Goal: Task Accomplishment & Management: Use online tool/utility

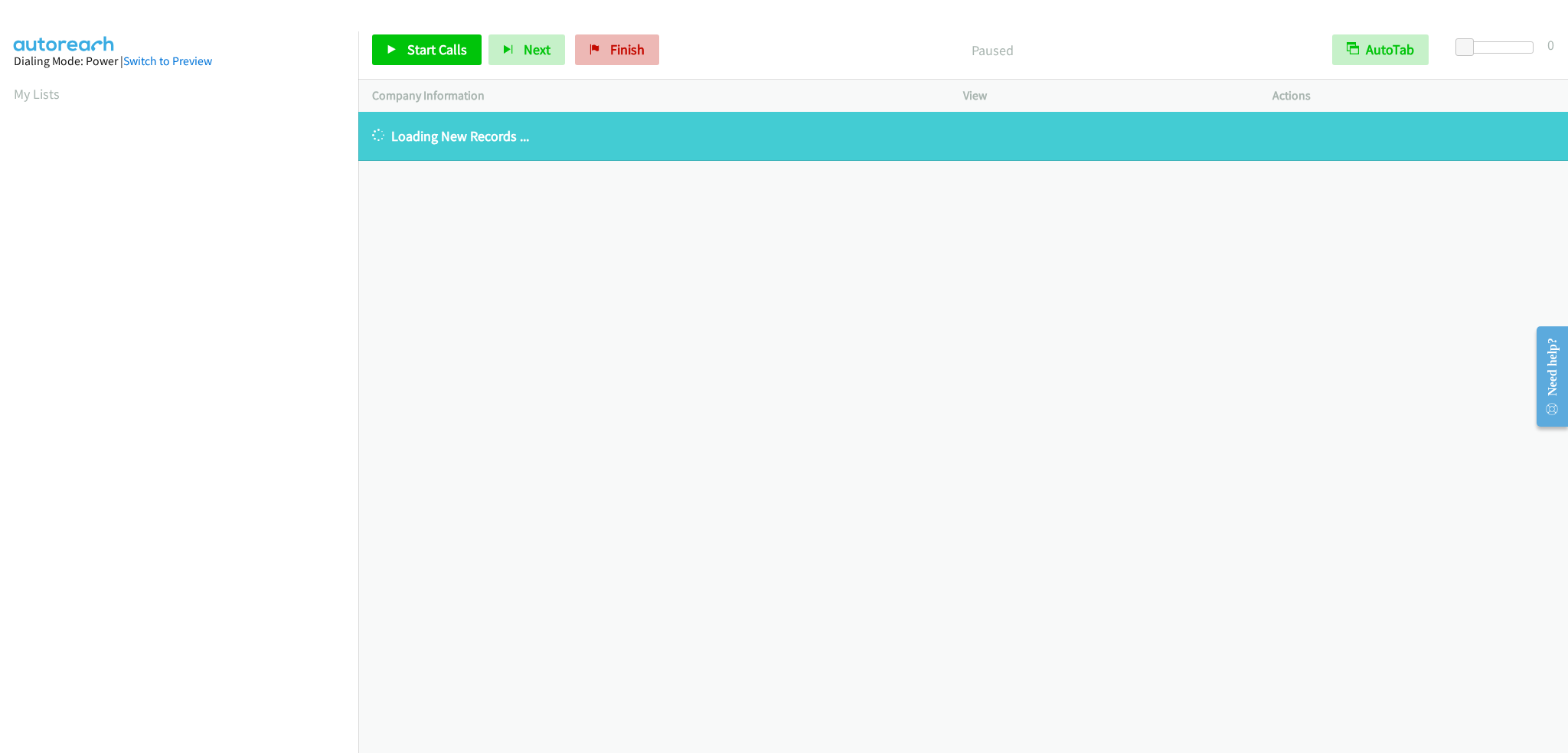
click at [615, 29] on div "Start Calls Pause Next Finish Paused AutoTab AutoTab 0" at bounding box center [963, 50] width 1210 height 59
click at [622, 39] on link "Finish" at bounding box center [617, 50] width 84 height 31
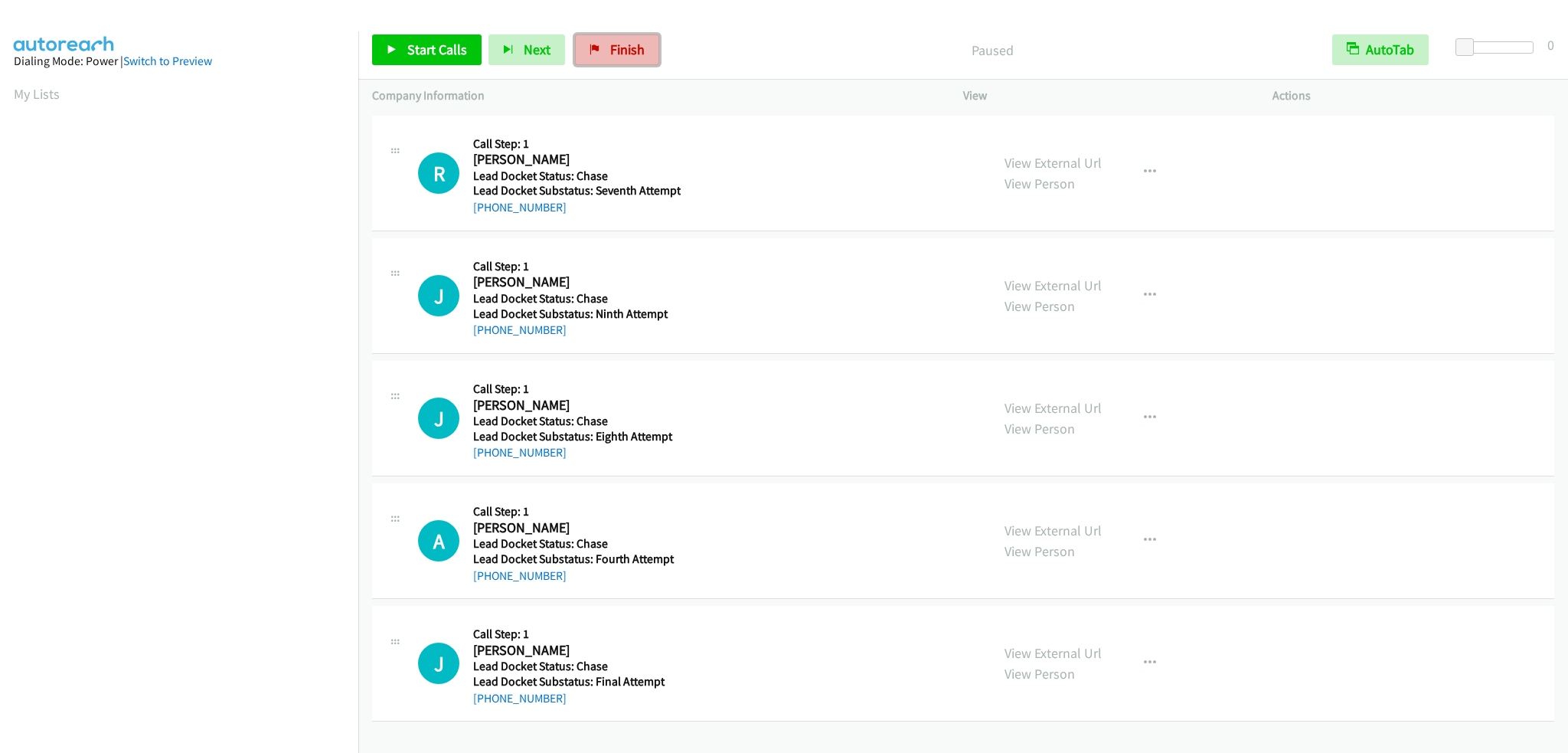
click at [620, 46] on span "Finish" at bounding box center [627, 50] width 35 height 18
